Goal: Task Accomplishment & Management: Use online tool/utility

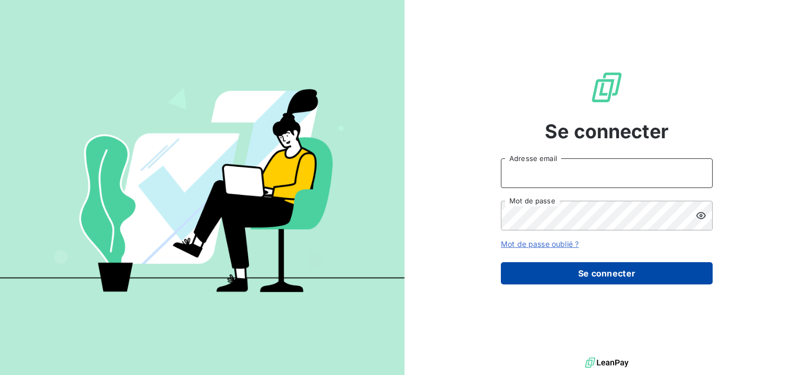
type input "[EMAIL_ADDRESS][DOMAIN_NAME]"
click at [537, 276] on button "Se connecter" at bounding box center [607, 273] width 212 height 22
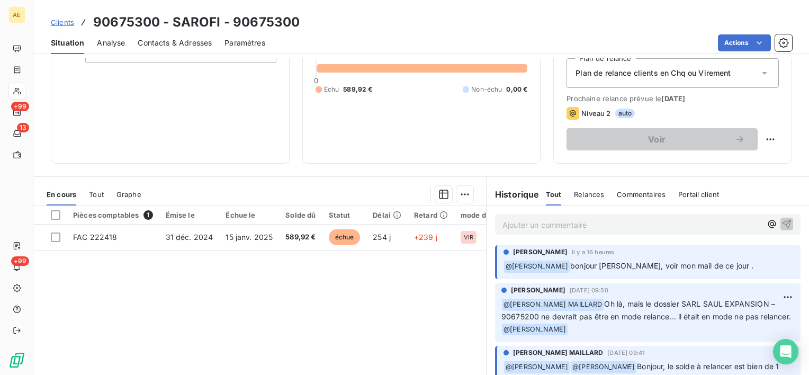
scroll to position [137, 0]
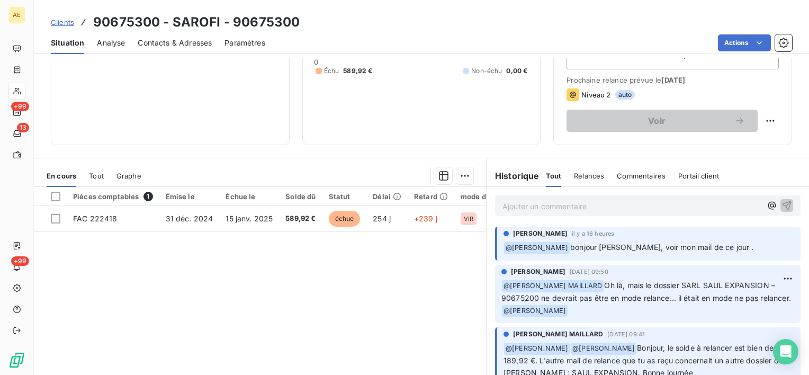
click at [521, 212] on p "Ajouter un commentaire ﻿" at bounding box center [631, 206] width 259 height 13
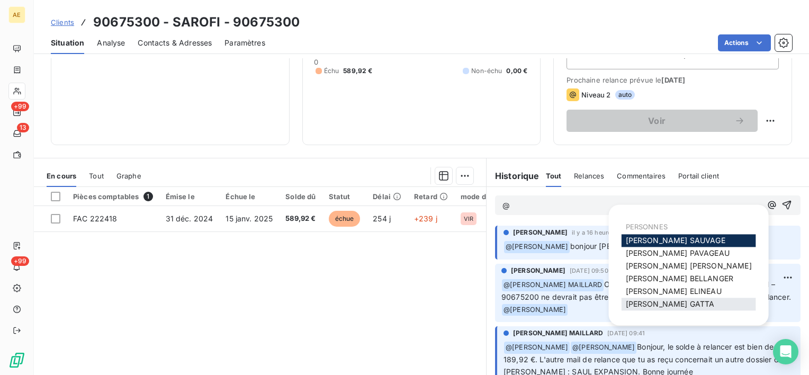
click at [639, 306] on span "[PERSON_NAME]" at bounding box center [670, 303] width 89 height 9
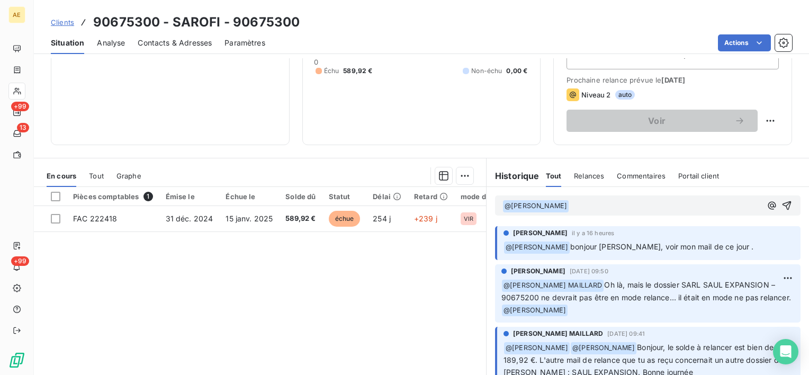
click at [591, 209] on p "﻿ @ [PERSON_NAME] ﻿ ﻿" at bounding box center [631, 206] width 259 height 13
click at [591, 206] on p "﻿ @ [PERSON_NAME] ﻿ ﻿" at bounding box center [631, 206] width 259 height 13
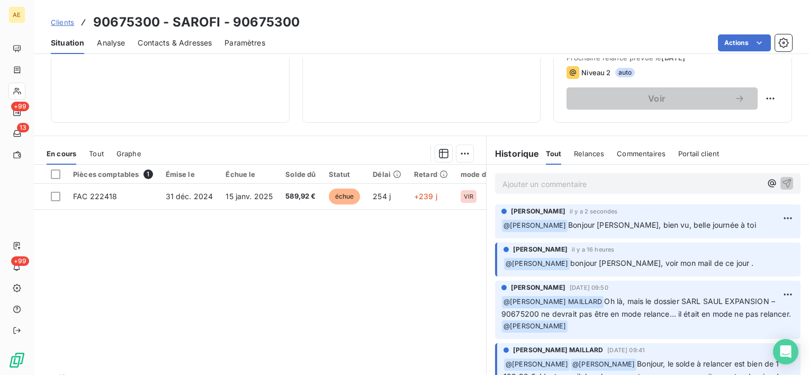
scroll to position [53, 0]
